Goal: Information Seeking & Learning: Learn about a topic

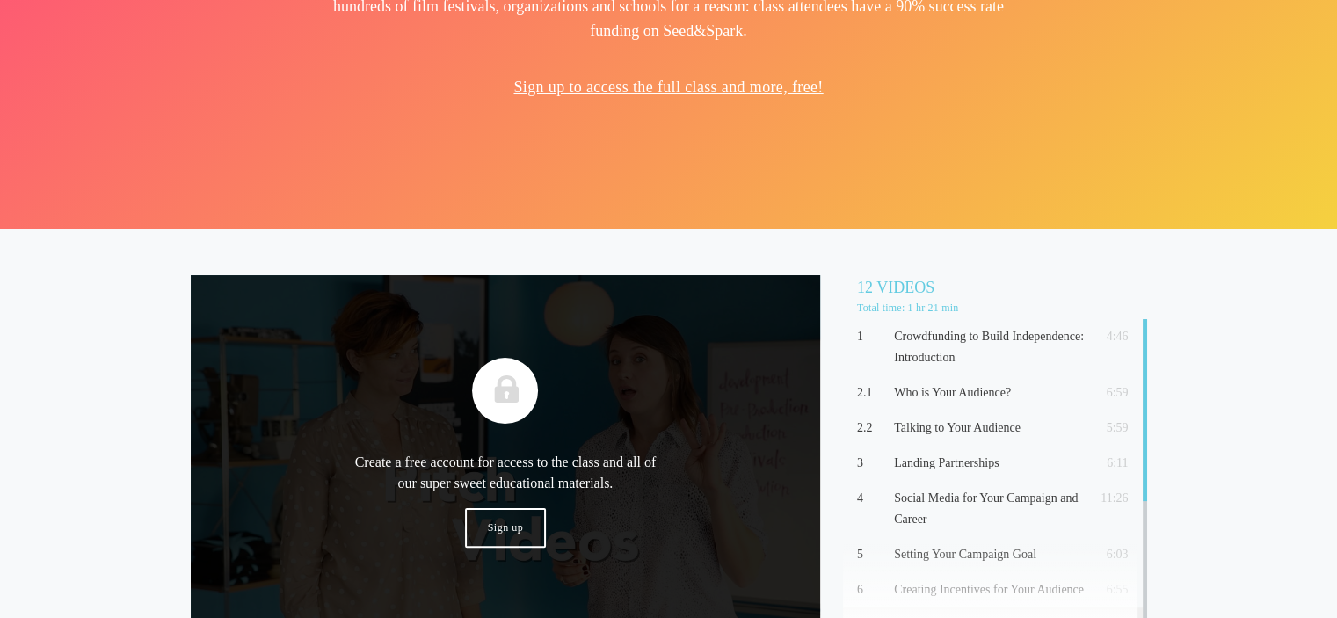
scroll to position [176, 0]
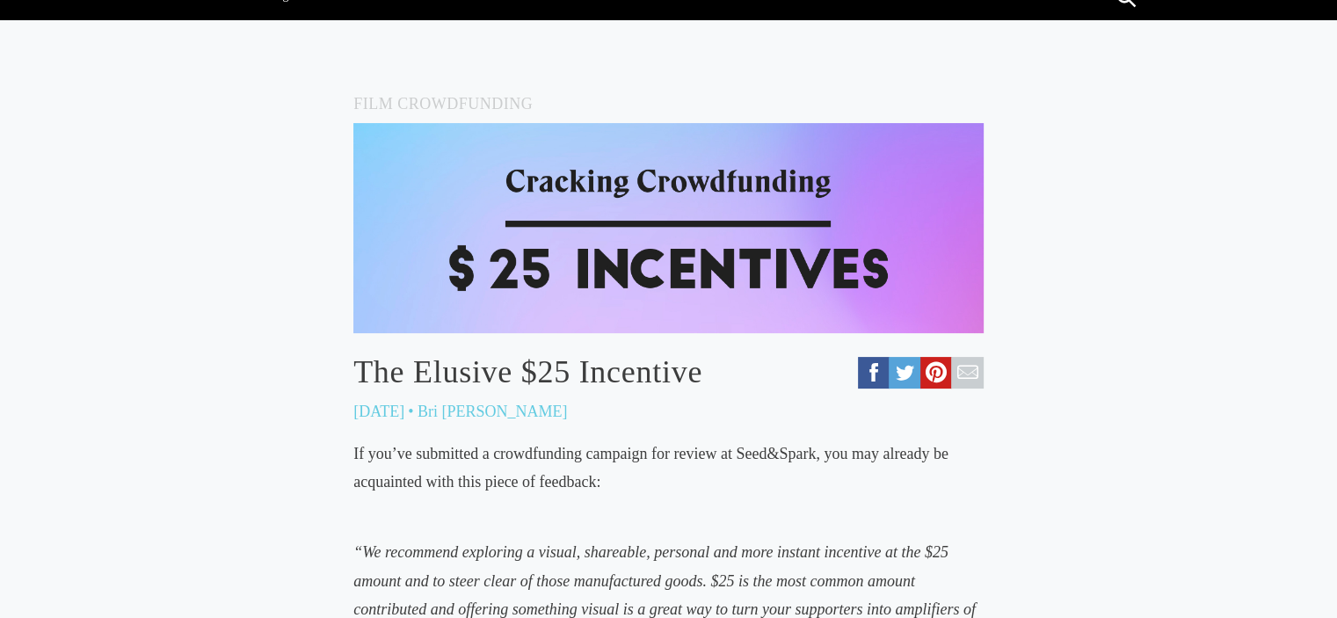
scroll to position [346, 0]
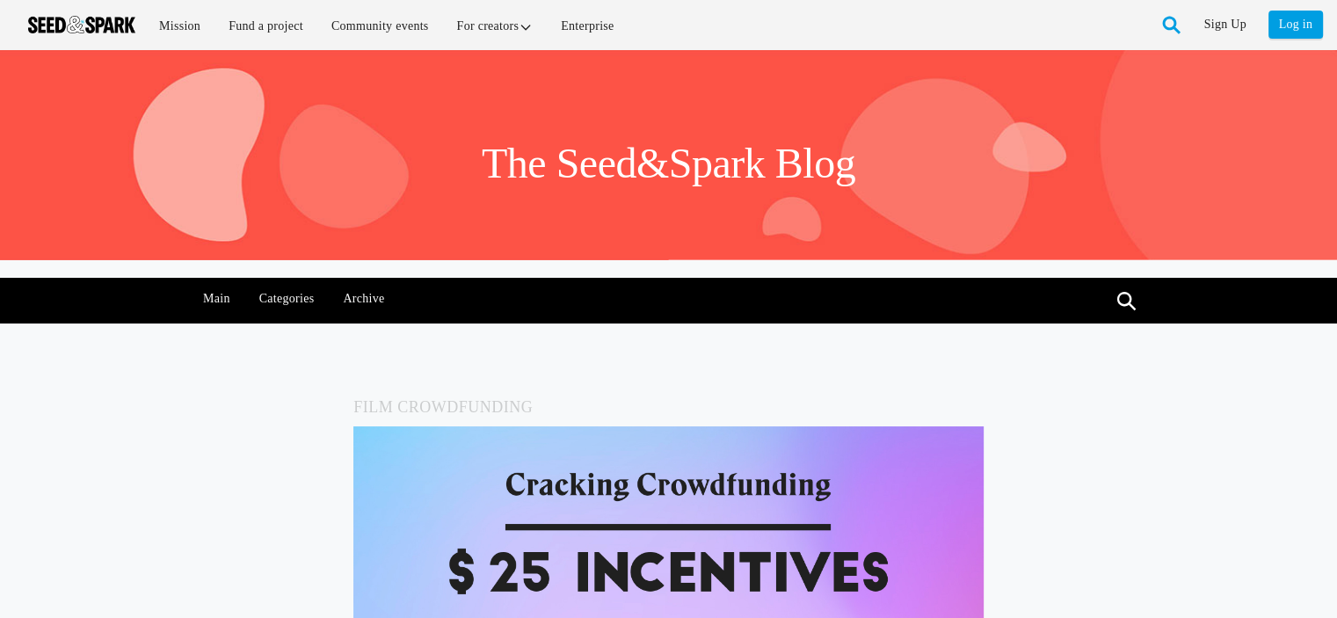
scroll to position [0, 0]
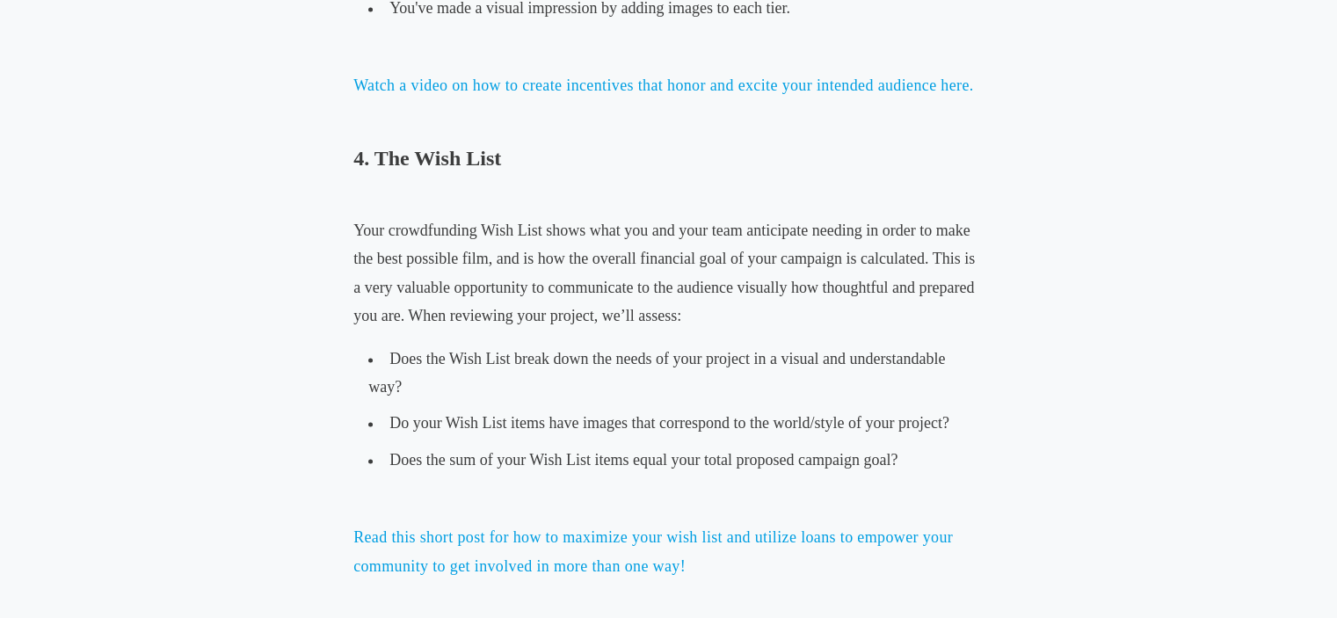
scroll to position [2806, 0]
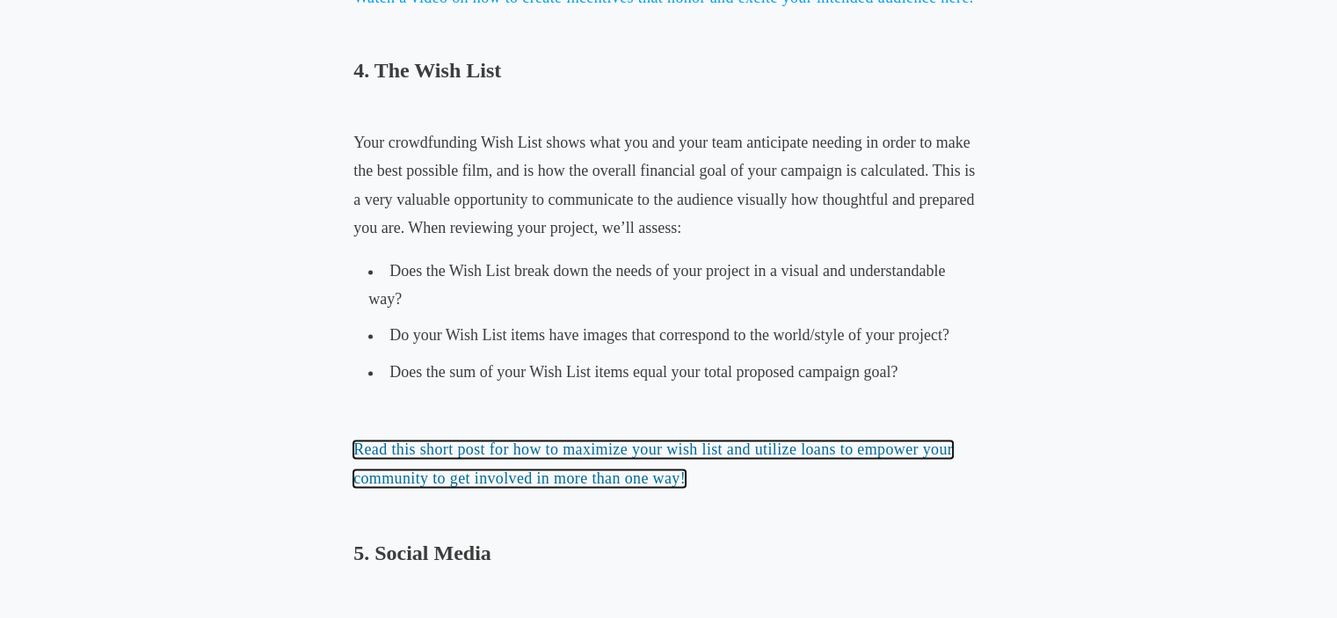
click at [756, 449] on link "Read this short post for how to maximize your wish list and utilize loans to em…" at bounding box center [653, 464] width 600 height 46
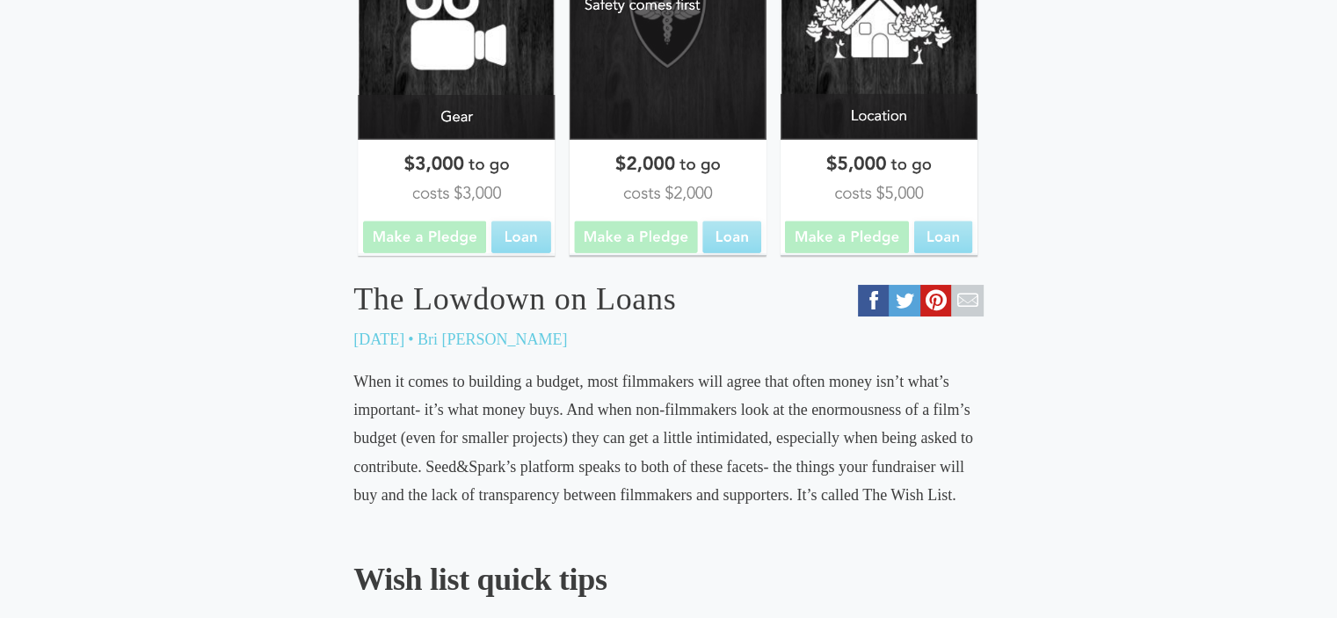
scroll to position [475, 0]
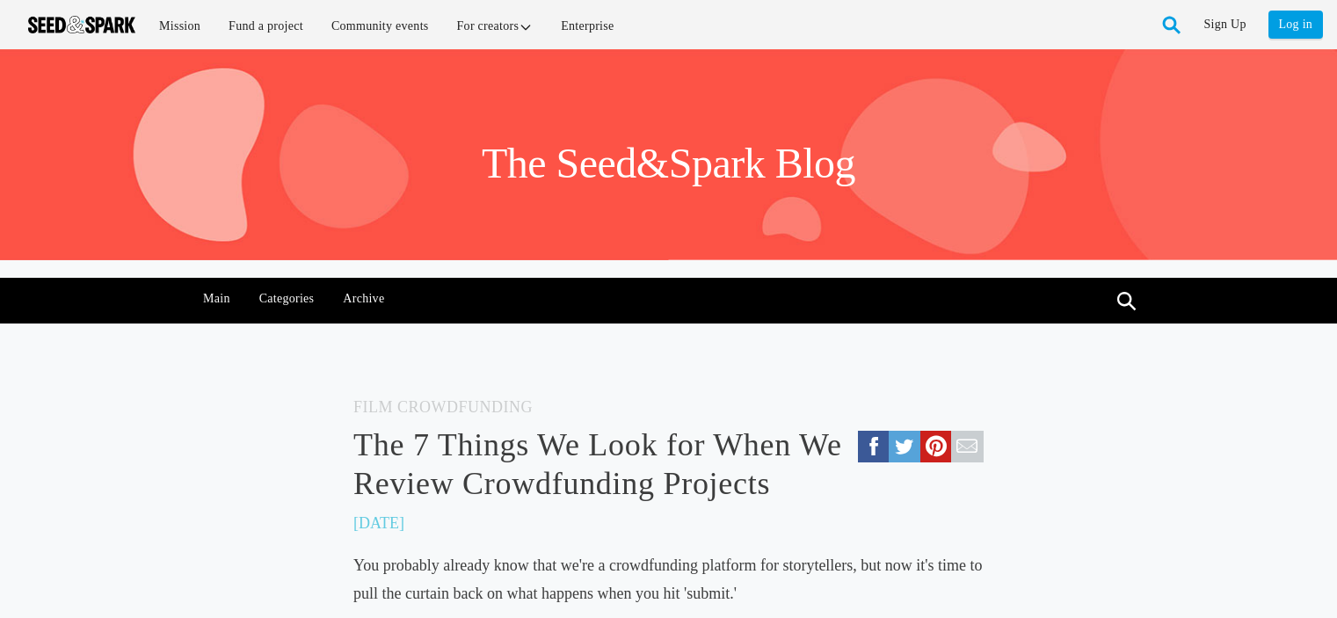
scroll to position [2806, 0]
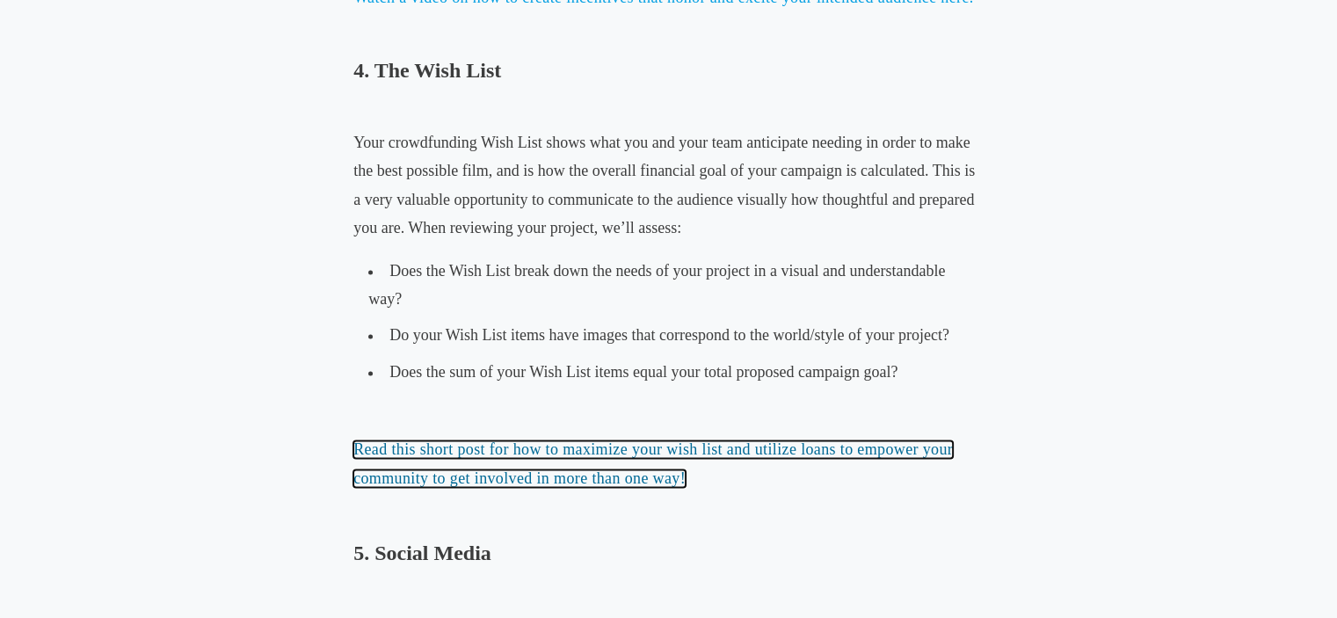
click at [947, 450] on link "Read this short post for how to maximize your wish list and utilize loans to em…" at bounding box center [653, 464] width 600 height 46
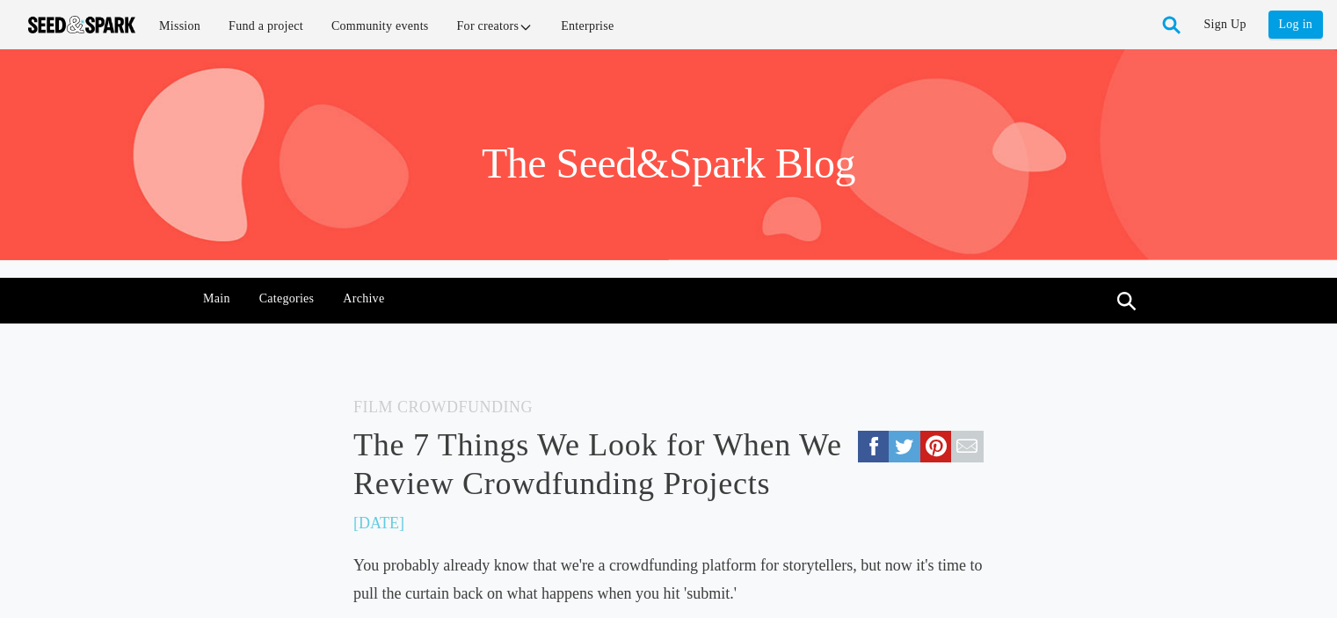
scroll to position [2806, 0]
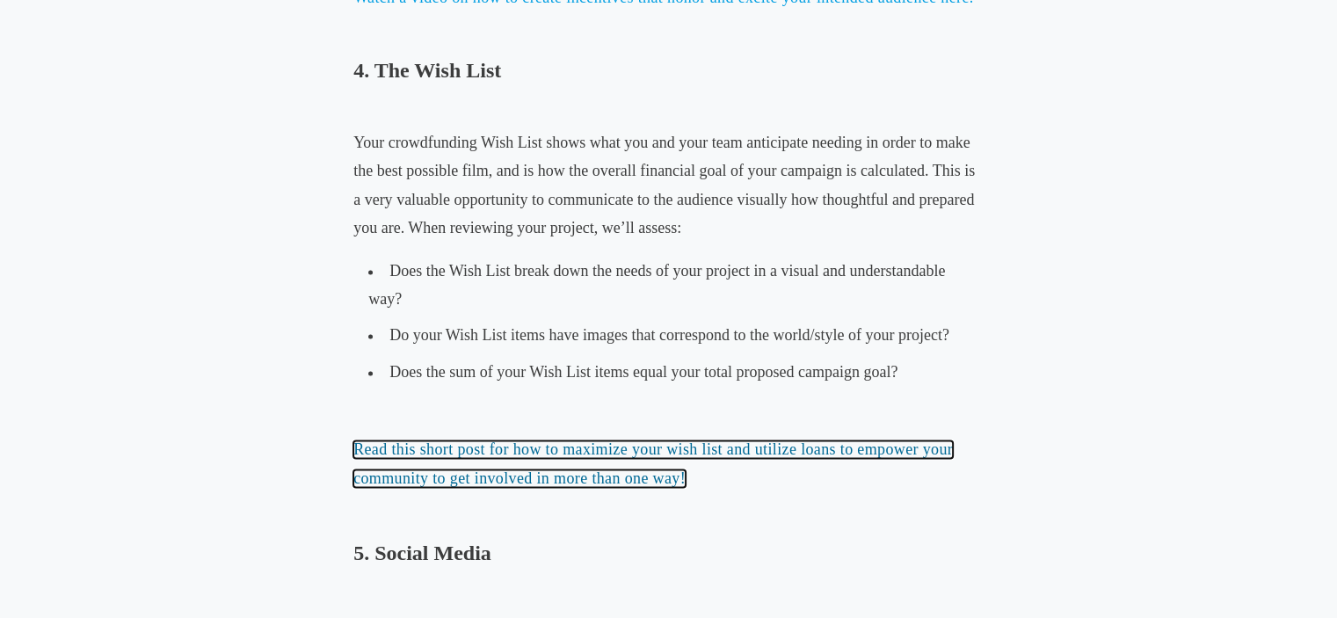
click at [535, 456] on link "Read this short post for how to maximize your wish list and utilize loans to em…" at bounding box center [653, 464] width 600 height 46
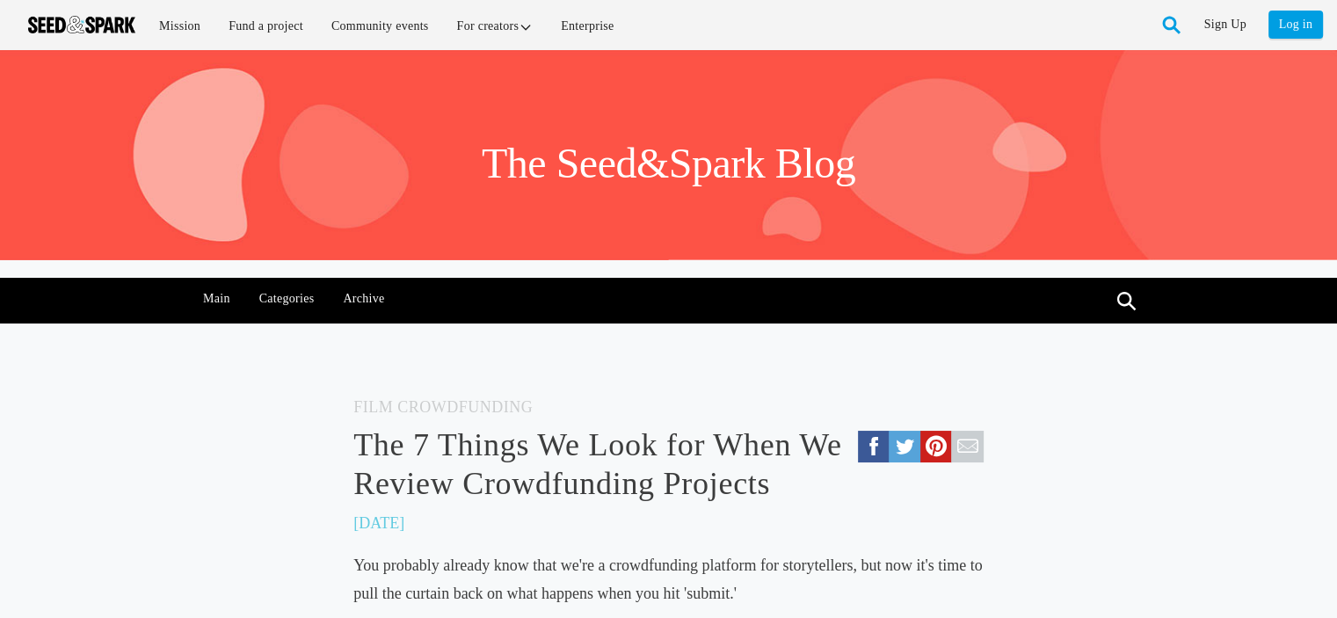
scroll to position [78, 0]
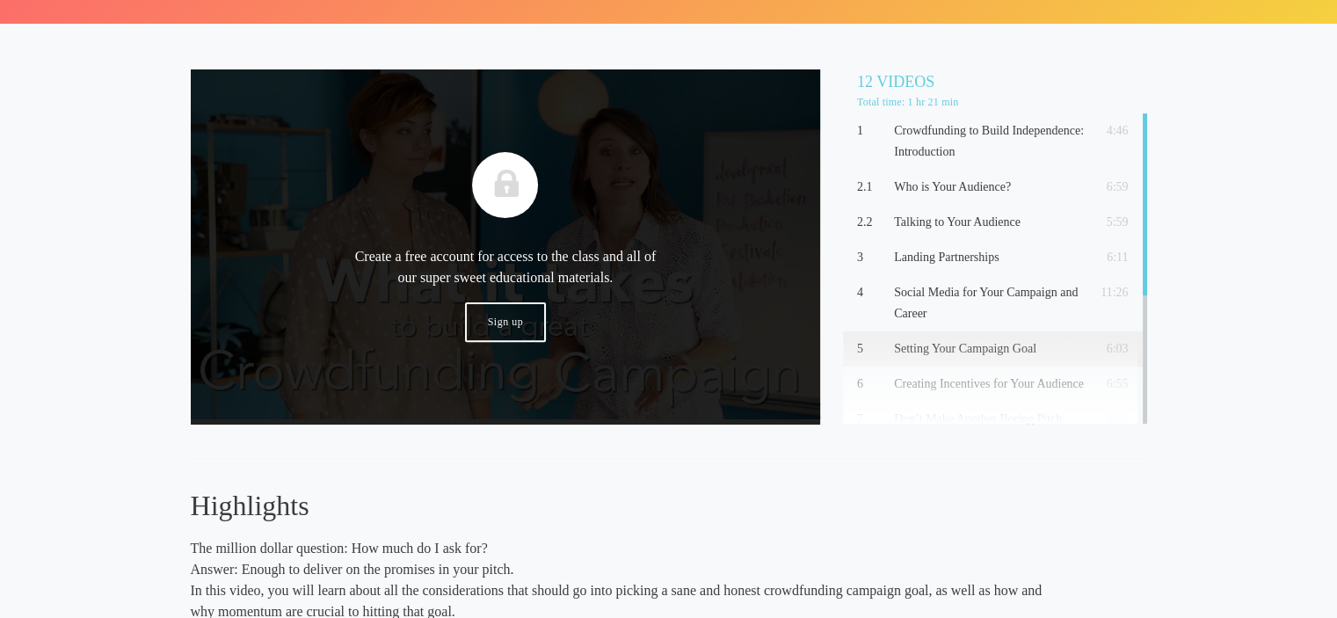
scroll to position [616, 0]
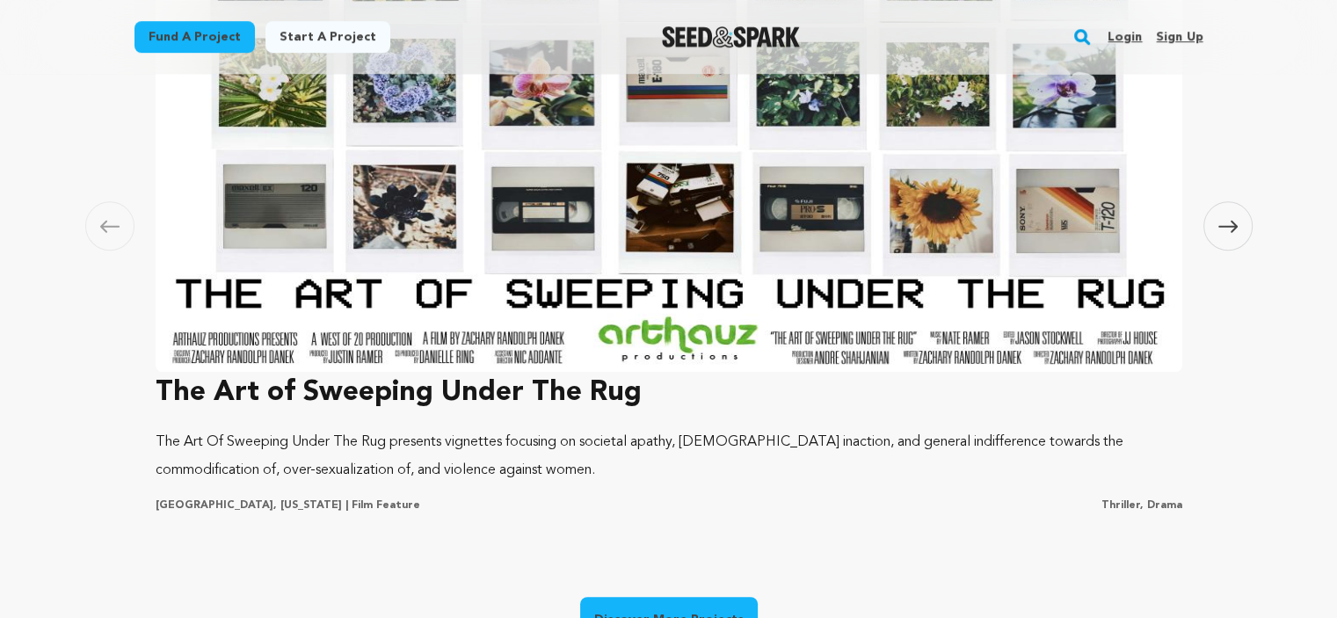
click at [1175, 191] on img at bounding box center [669, 134] width 1027 height 475
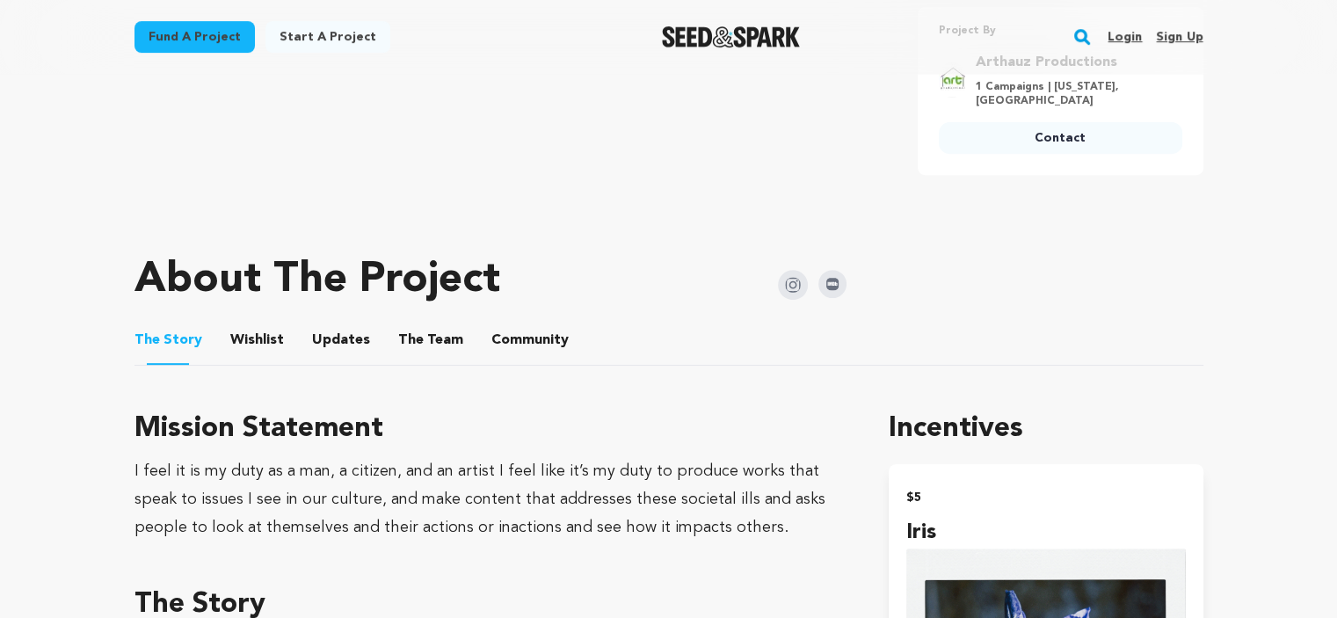
scroll to position [791, 0]
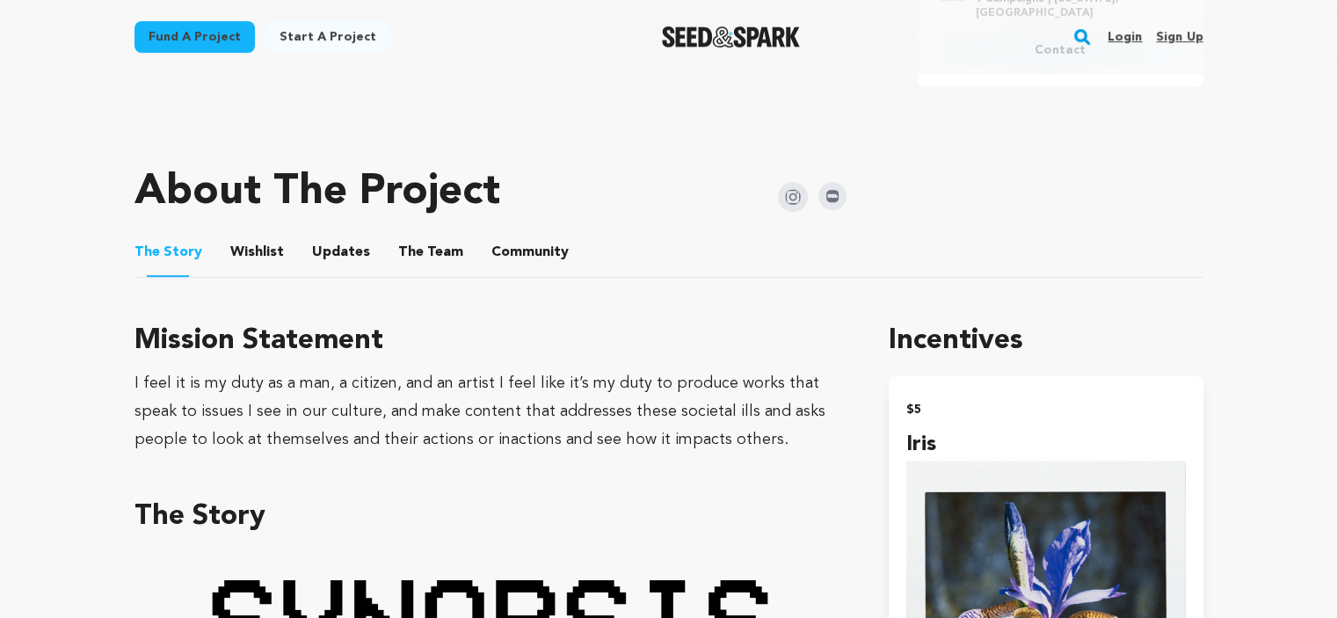
click at [287, 252] on ul "The Story The Story Wishlist Wishlist Updates Updates The Team The Team Communi…" at bounding box center [669, 253] width 1069 height 50
click at [267, 255] on button "Wishlist" at bounding box center [257, 256] width 42 height 42
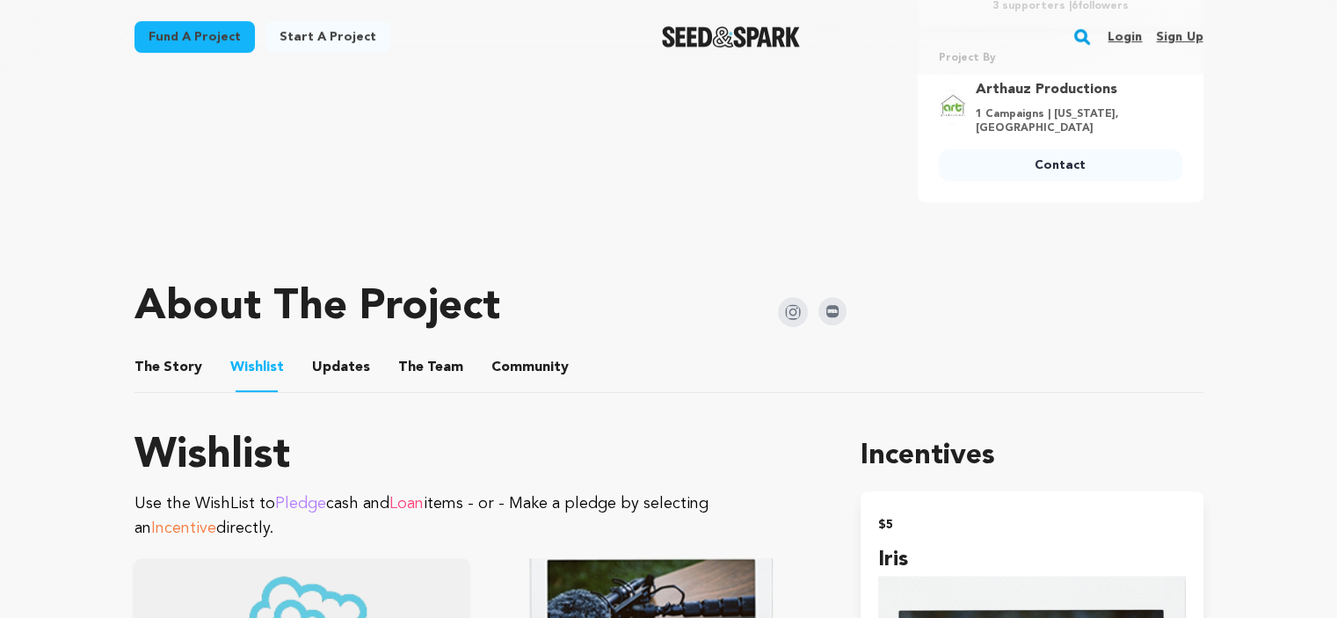
scroll to position [791, 0]
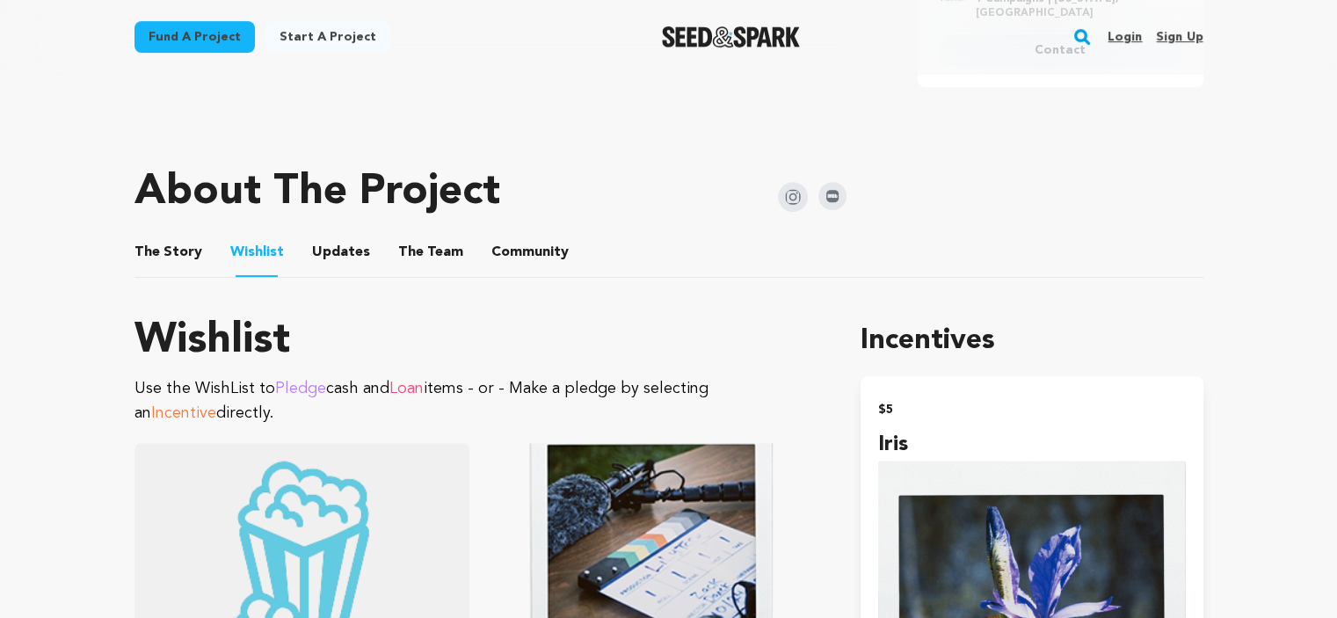
click at [355, 266] on li "Updates Updates" at bounding box center [341, 252] width 58 height 49
click at [347, 259] on button "Updates" at bounding box center [341, 256] width 42 height 42
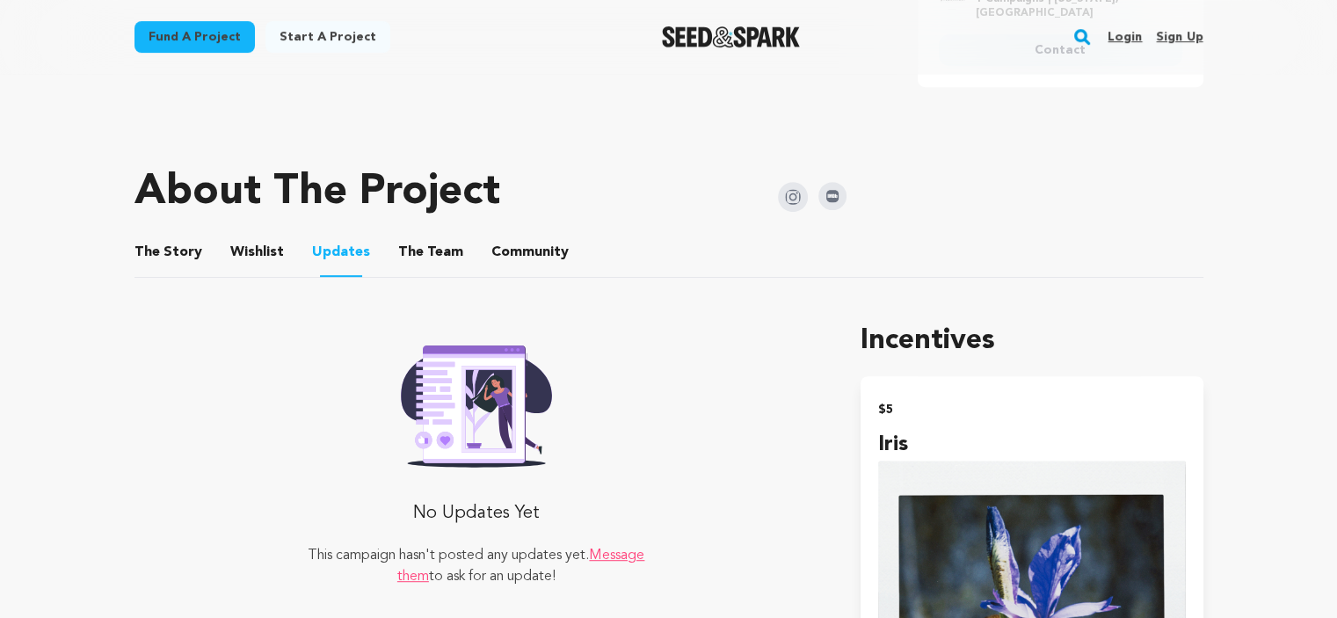
click at [410, 237] on button "The Team" at bounding box center [431, 256] width 42 height 42
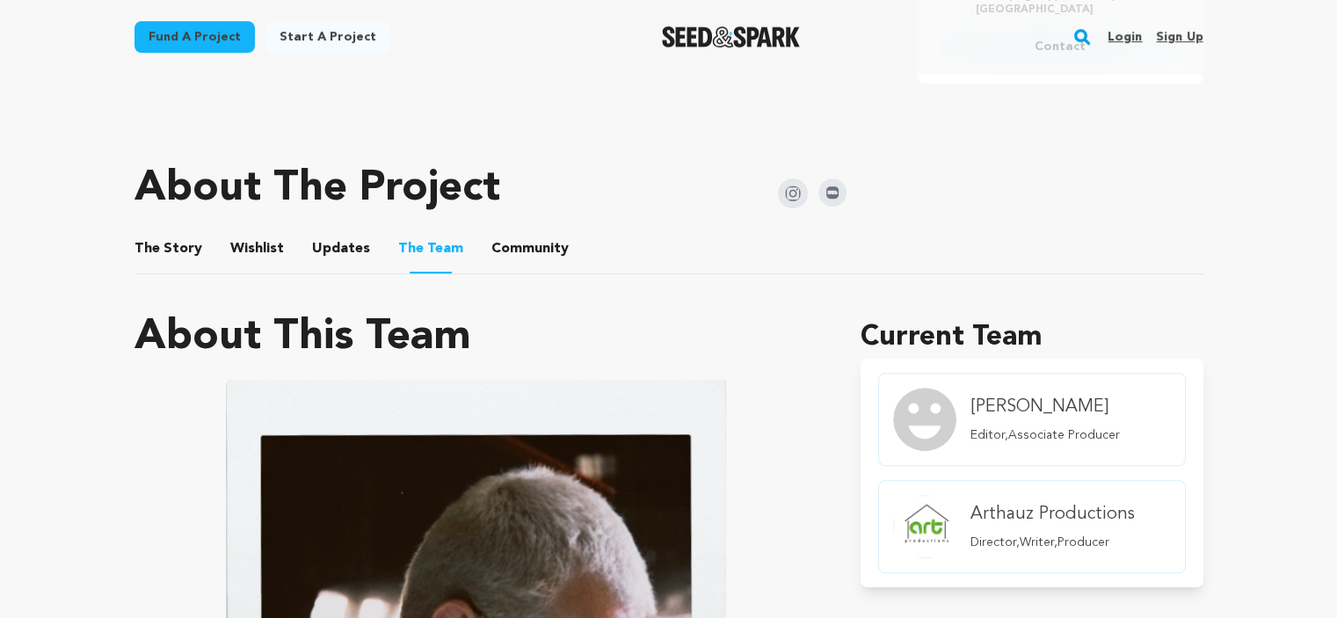
scroll to position [791, 0]
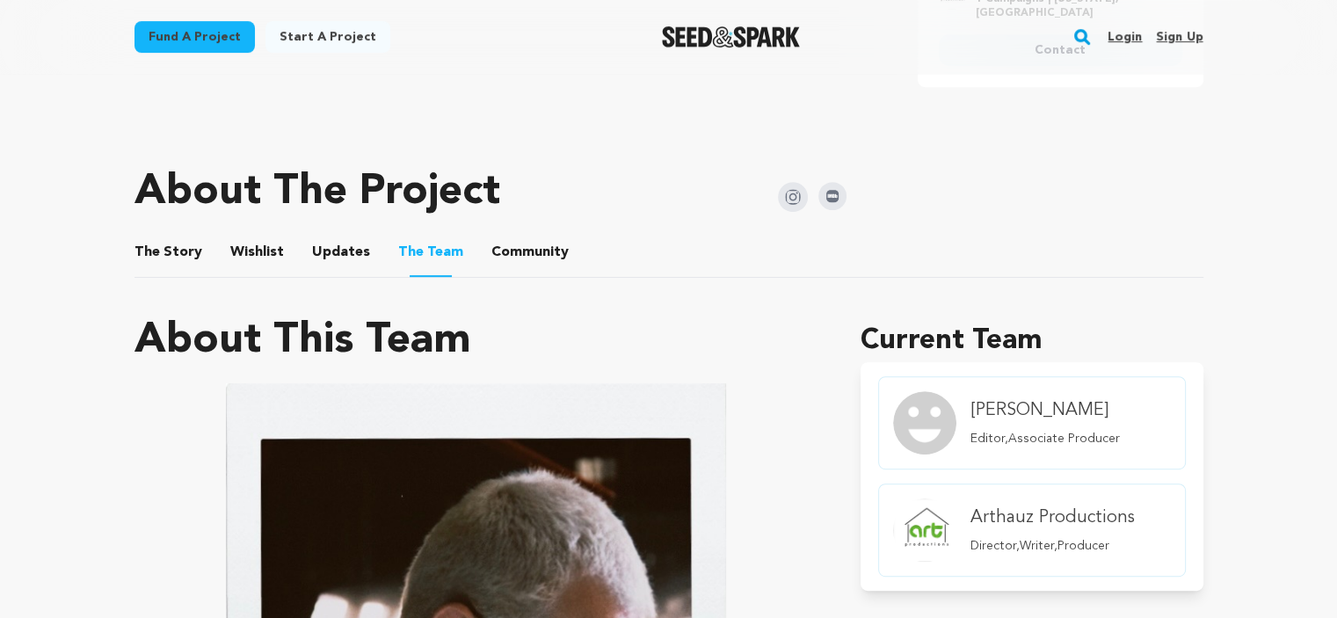
click at [522, 245] on button "Community" at bounding box center [530, 256] width 42 height 42
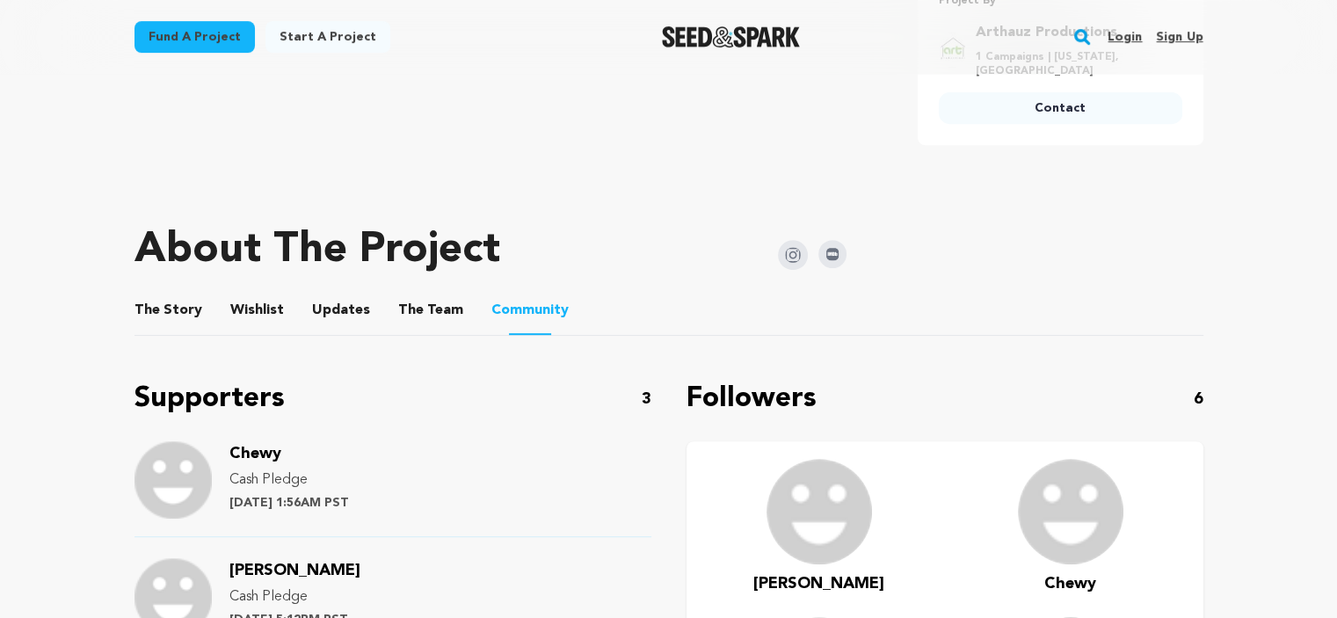
scroll to position [703, 0]
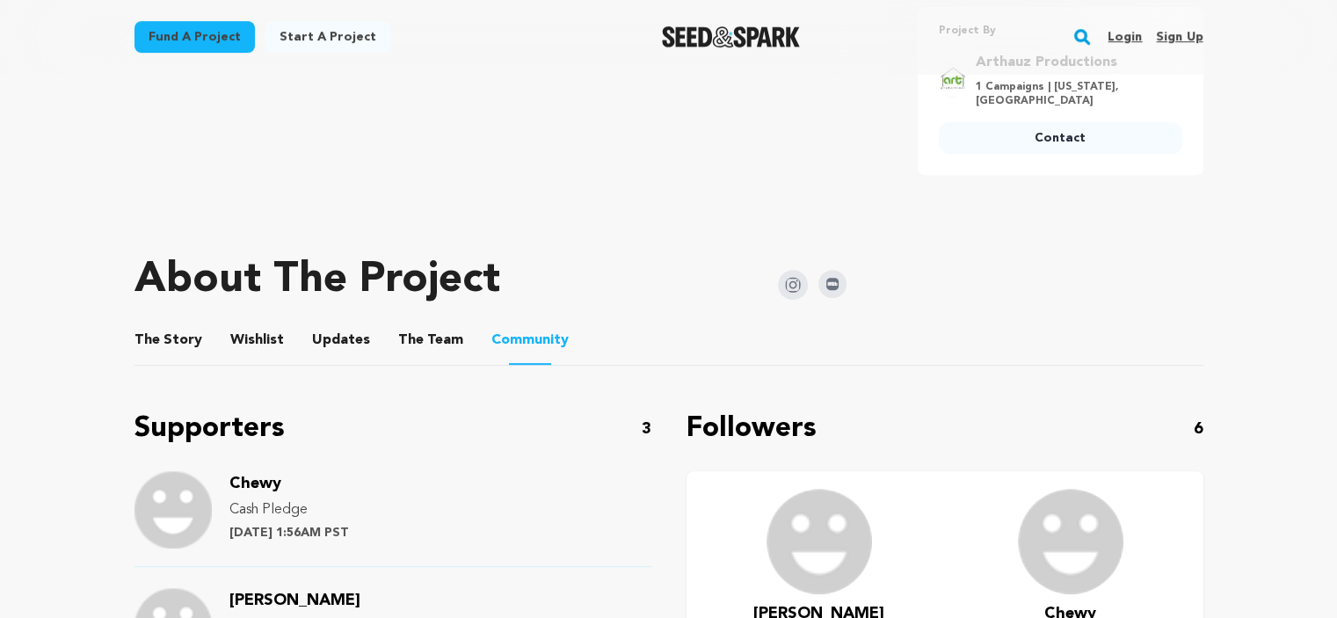
click at [169, 347] on button "The Story" at bounding box center [168, 344] width 42 height 42
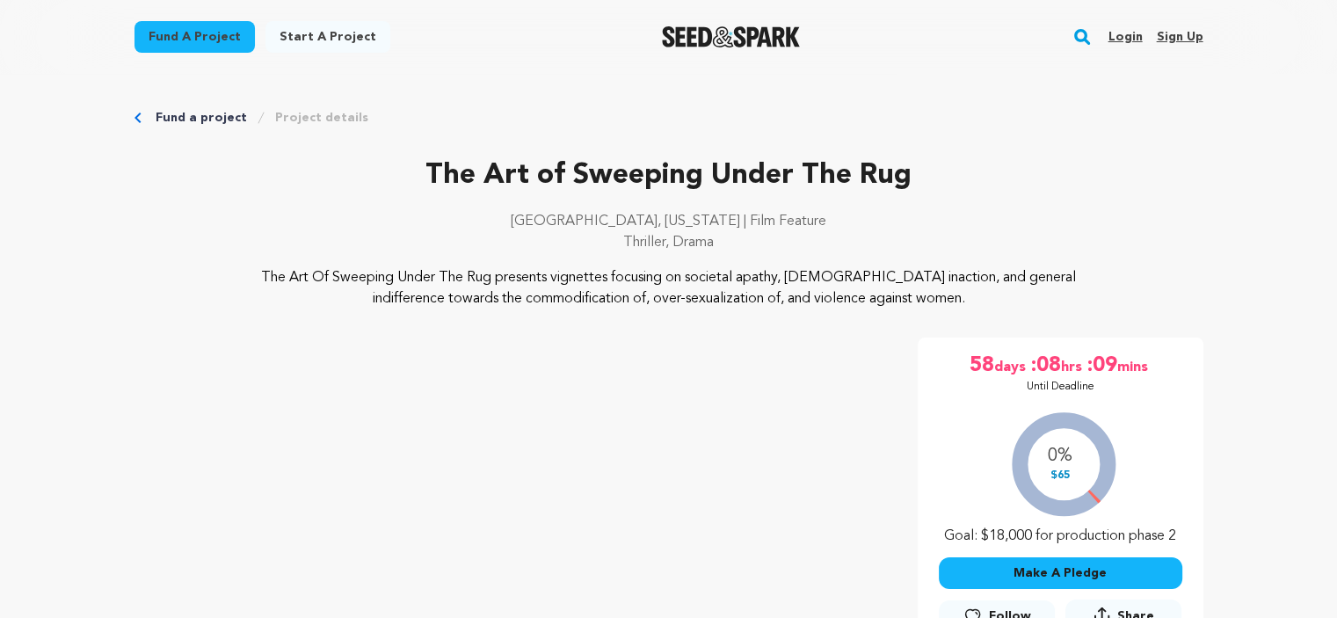
scroll to position [703, 0]
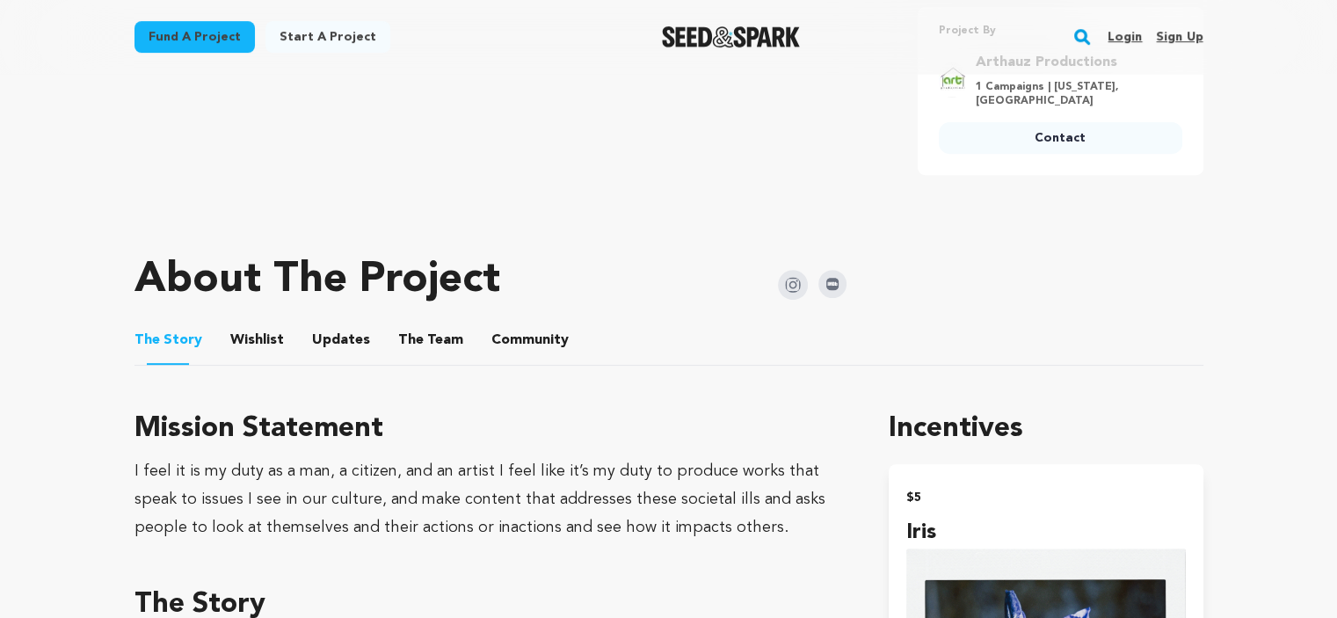
scroll to position [791, 0]
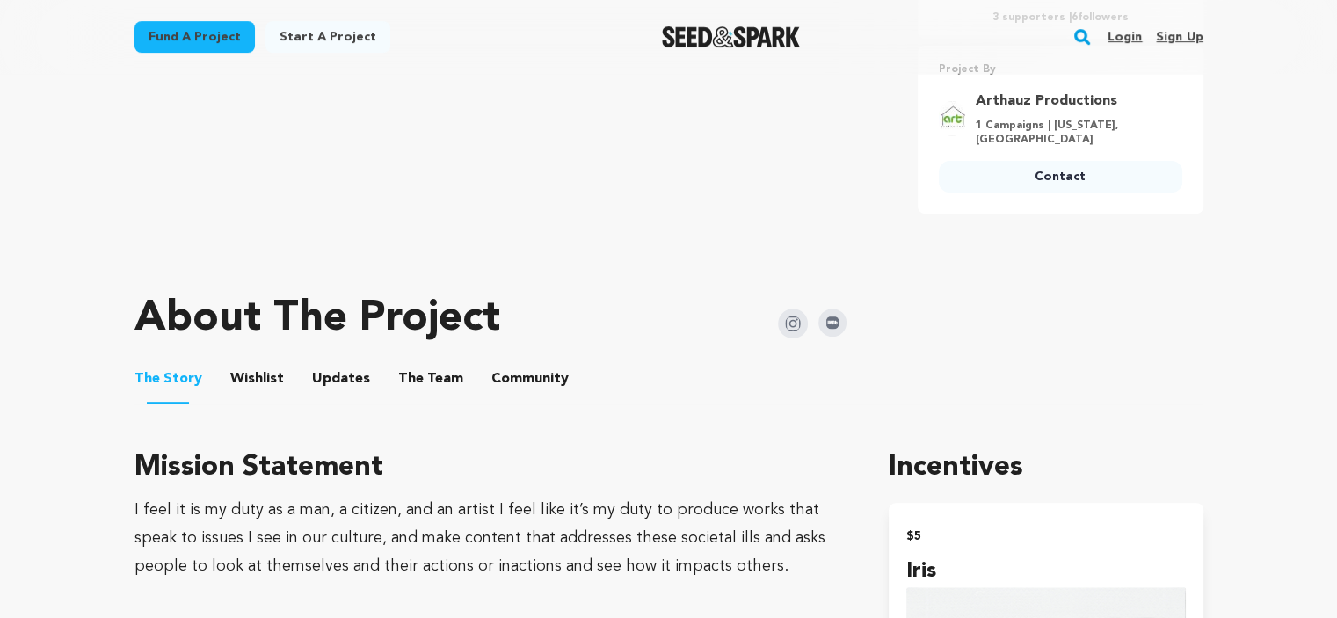
scroll to position [791, 0]
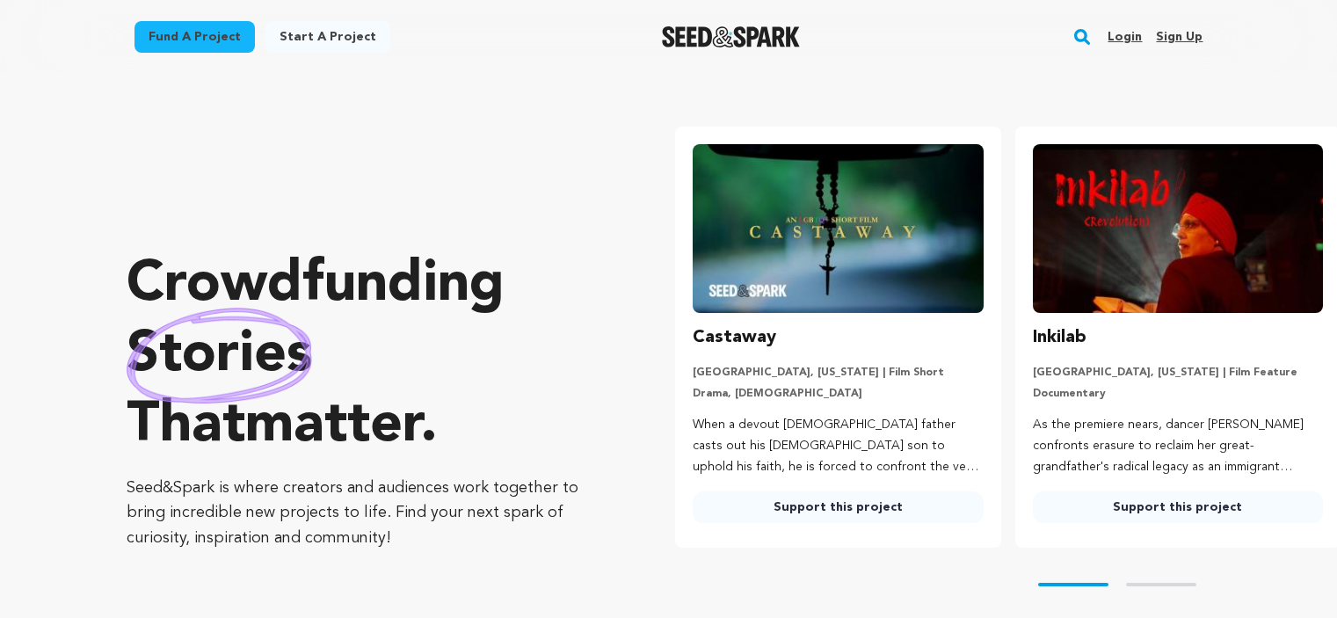
scroll to position [1231, 0]
